Goal: Information Seeking & Learning: Learn about a topic

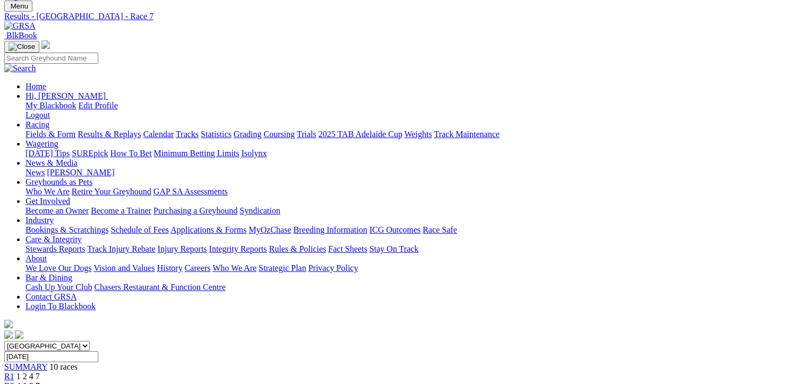
scroll to position [159, 0]
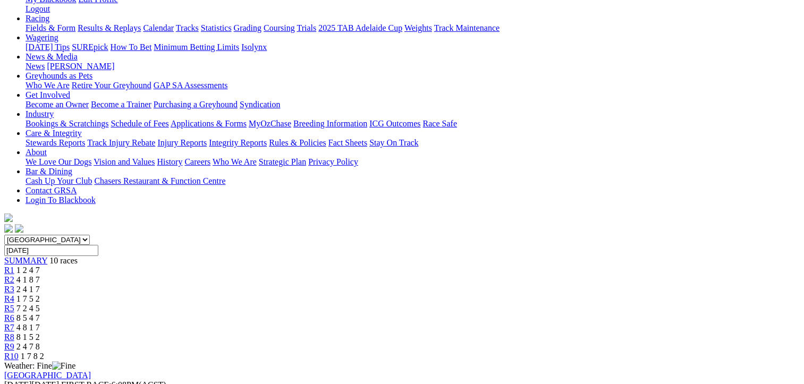
click at [40, 333] on span "8 1 5 2" at bounding box center [27, 337] width 23 height 9
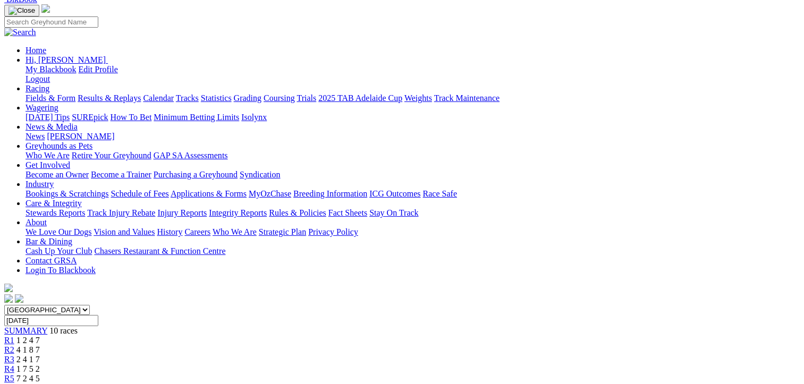
scroll to position [106, 0]
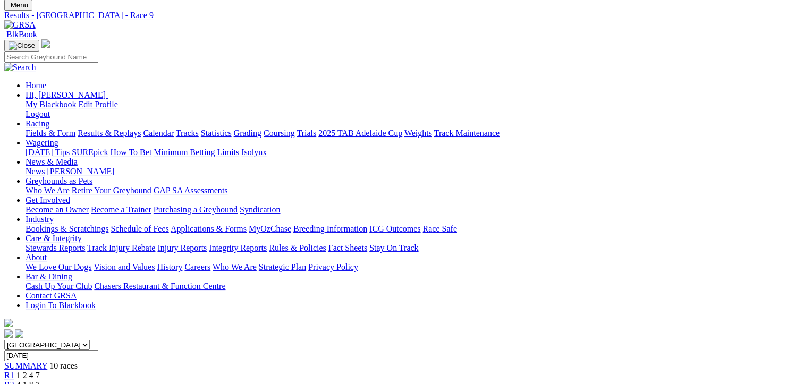
scroll to position [53, 0]
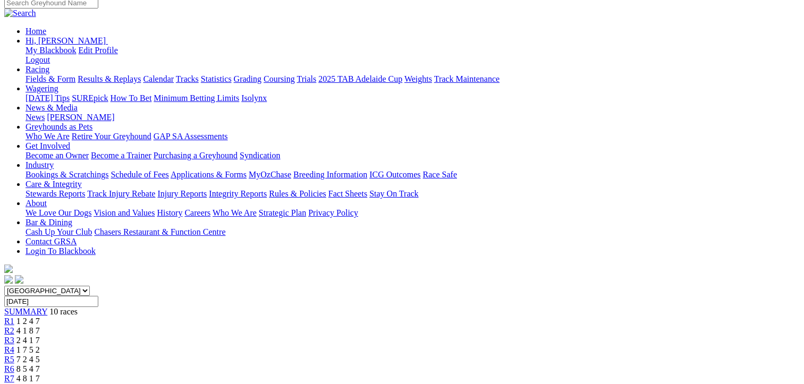
scroll to position [53, 0]
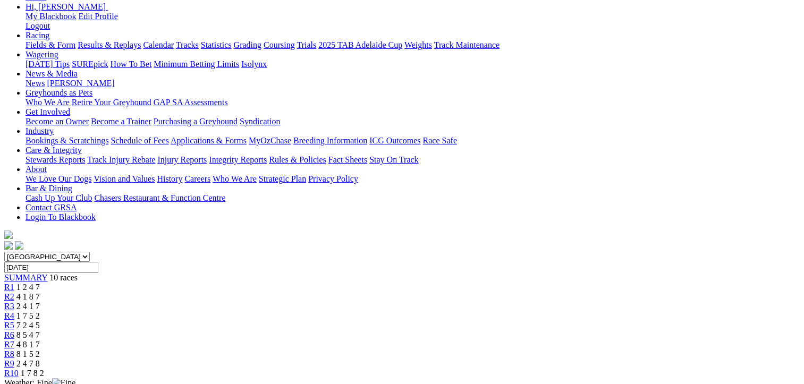
scroll to position [53, 0]
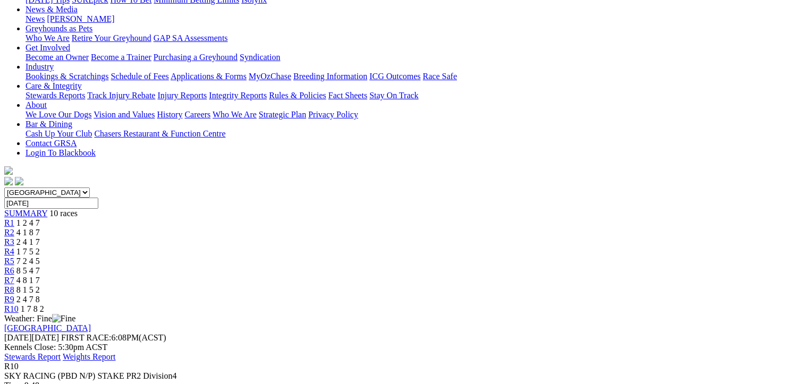
scroll to position [106, 0]
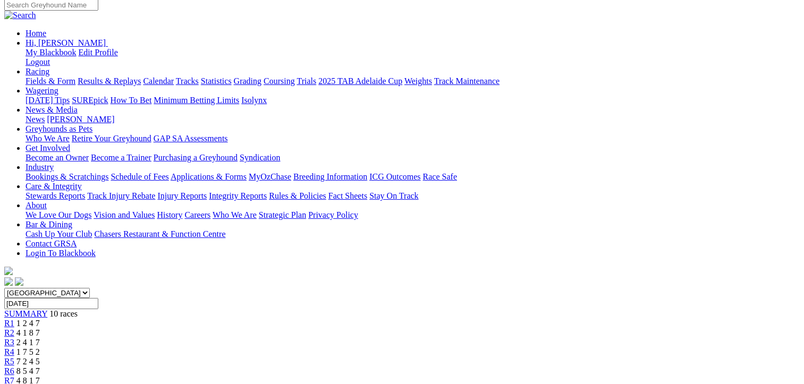
click at [40, 319] on span "1 2 4 7" at bounding box center [27, 323] width 23 height 9
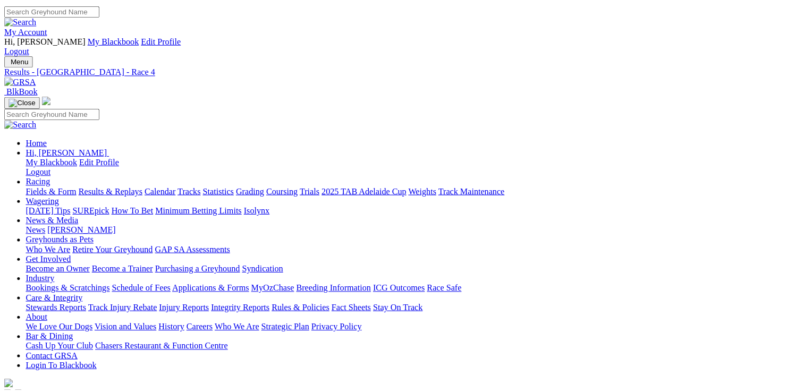
scroll to position [212, 0]
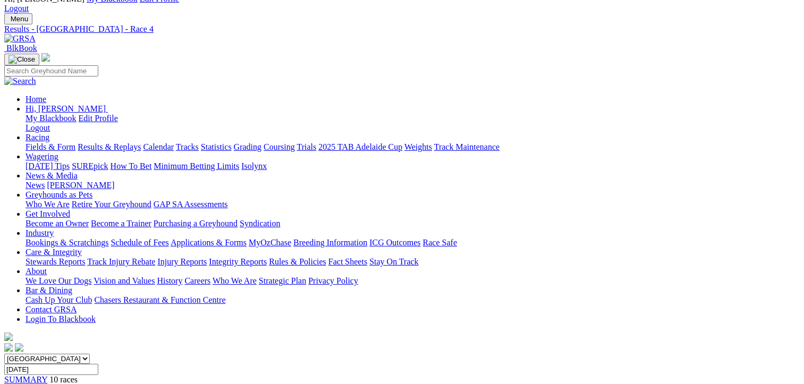
scroll to position [0, 0]
